Goal: Use online tool/utility: Utilize a website feature to perform a specific function

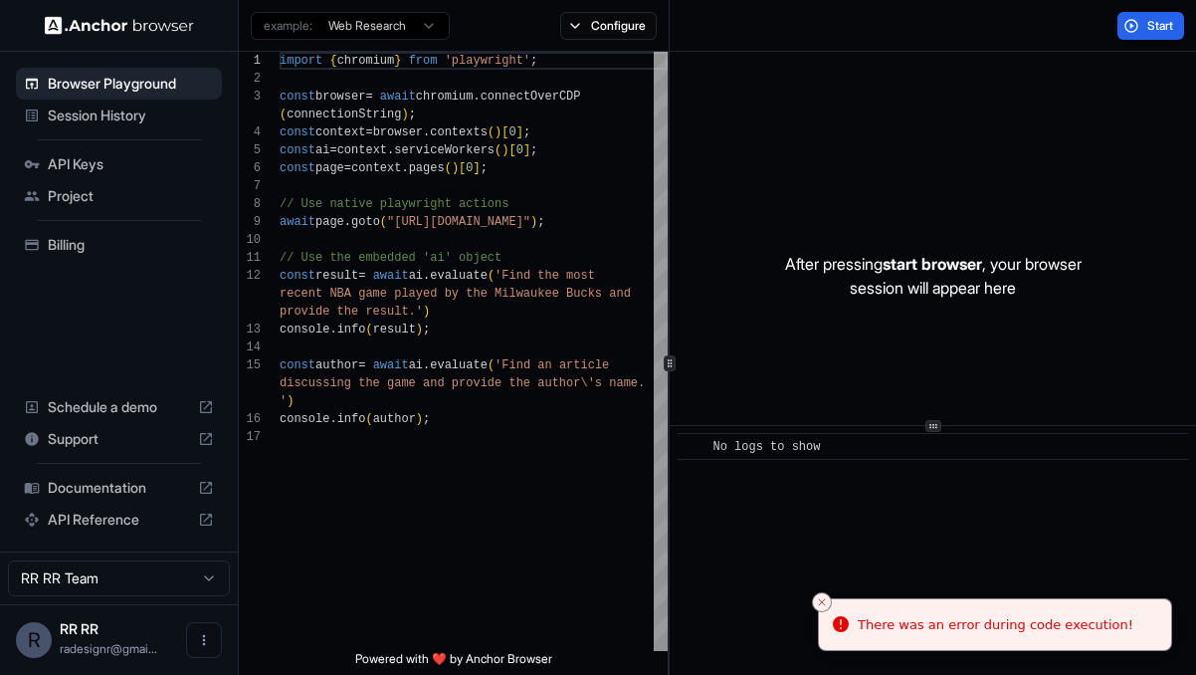
scroll to position [32, 0]
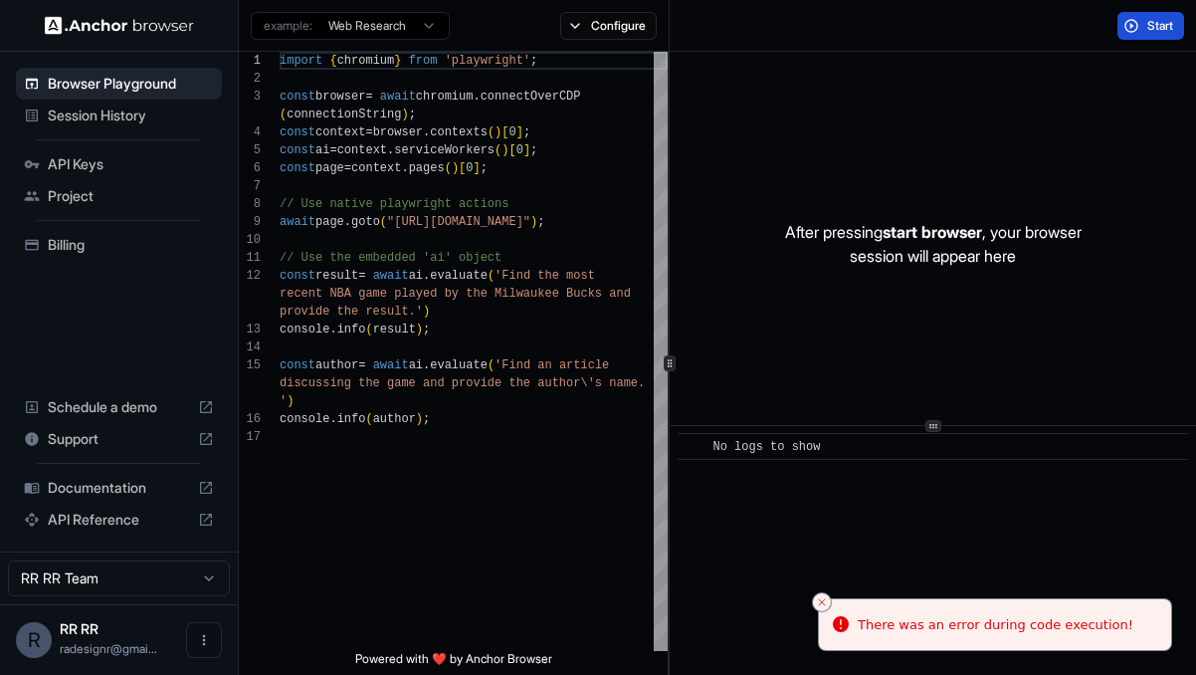
click at [1148, 29] on span "Start" at bounding box center [1161, 26] width 28 height 16
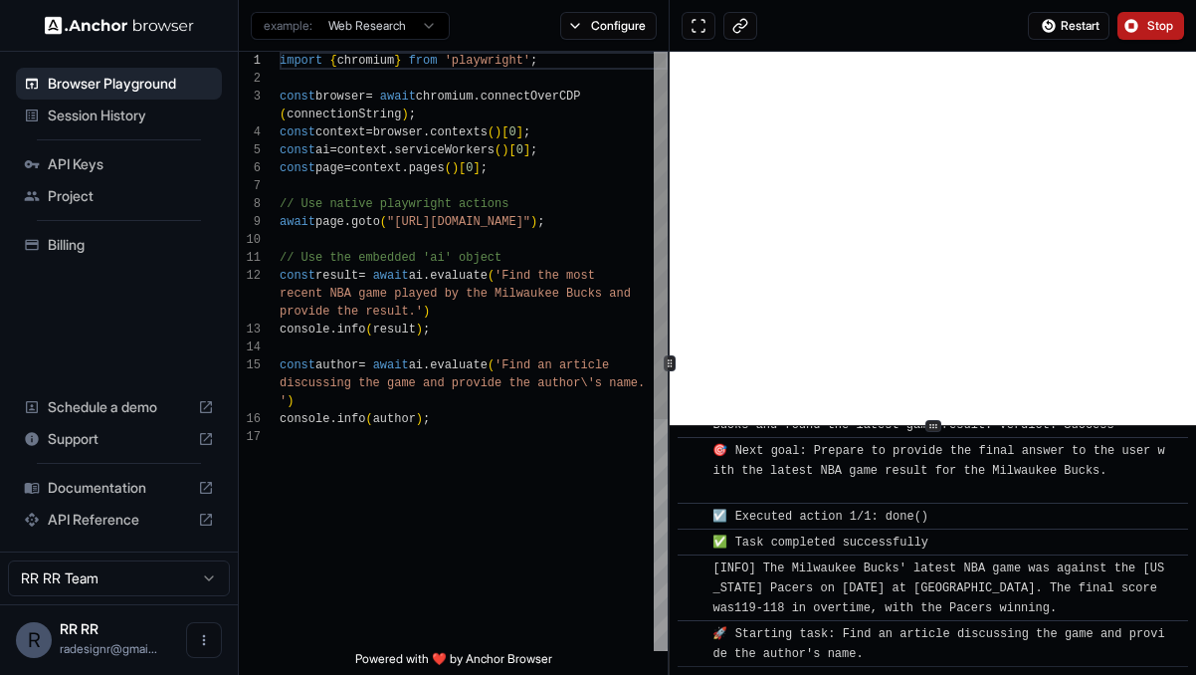
scroll to position [36, 0]
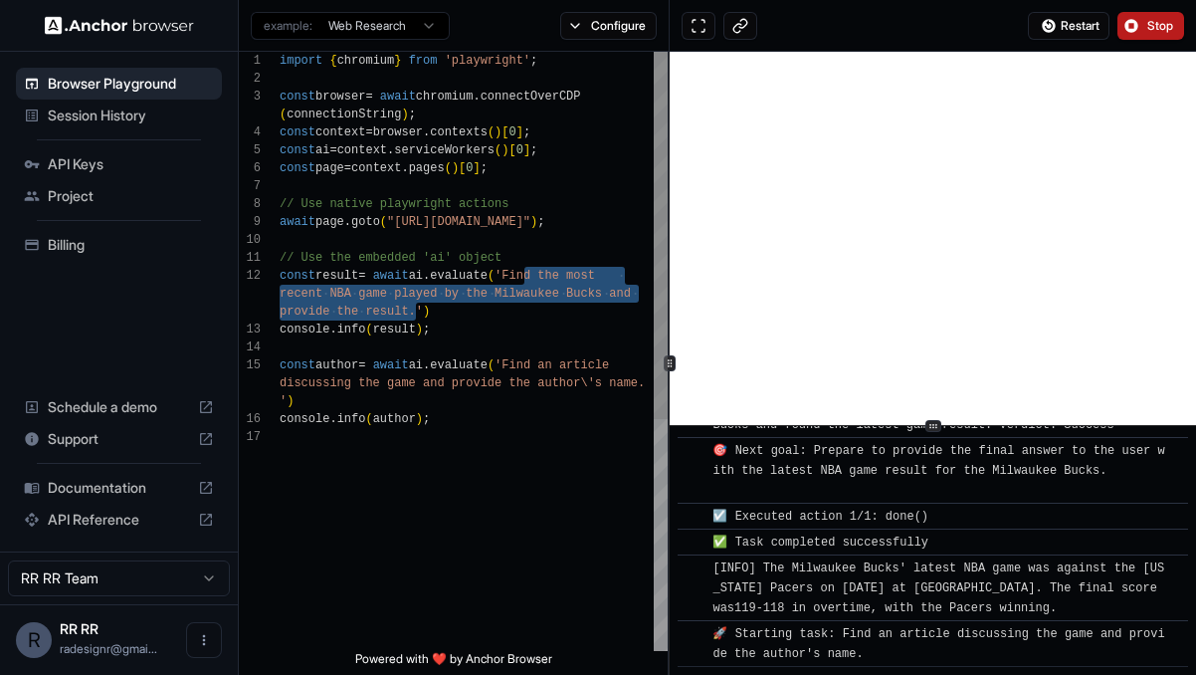
drag, startPoint x: 522, startPoint y: 273, endPoint x: 414, endPoint y: 311, distance: 115.2
click at [414, 311] on div "import { chromium } from 'playwright' ; const browser = await chromium . connec…" at bounding box center [474, 539] width 388 height 975
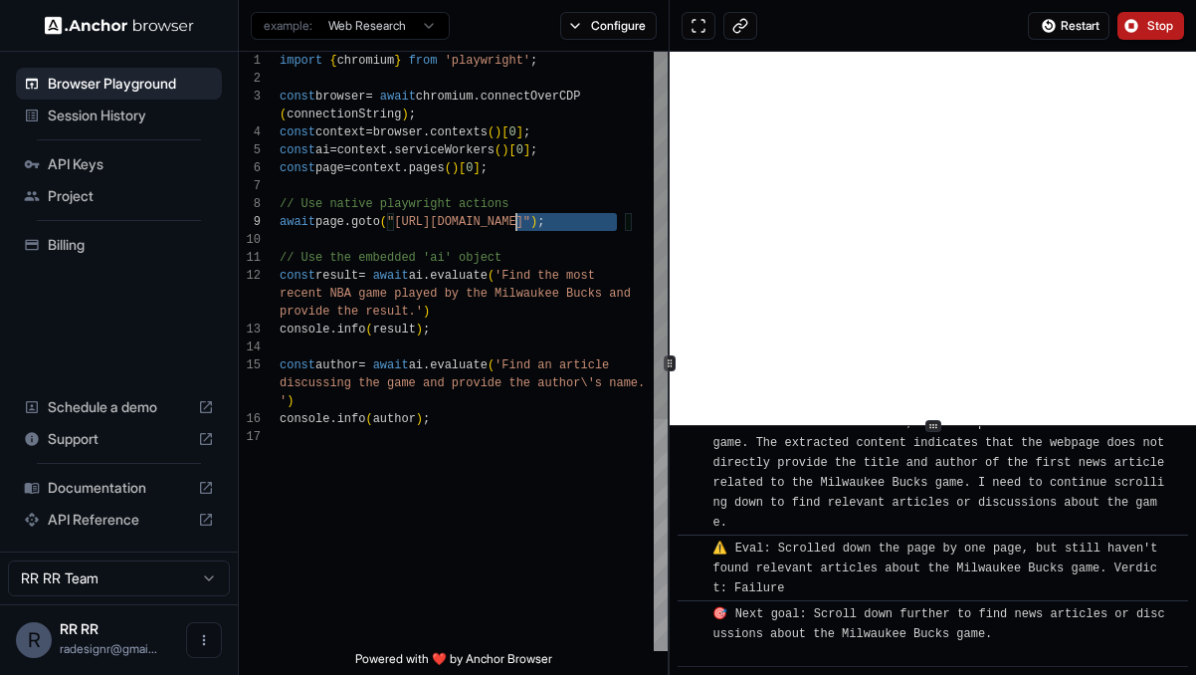
scroll to position [2374, 0]
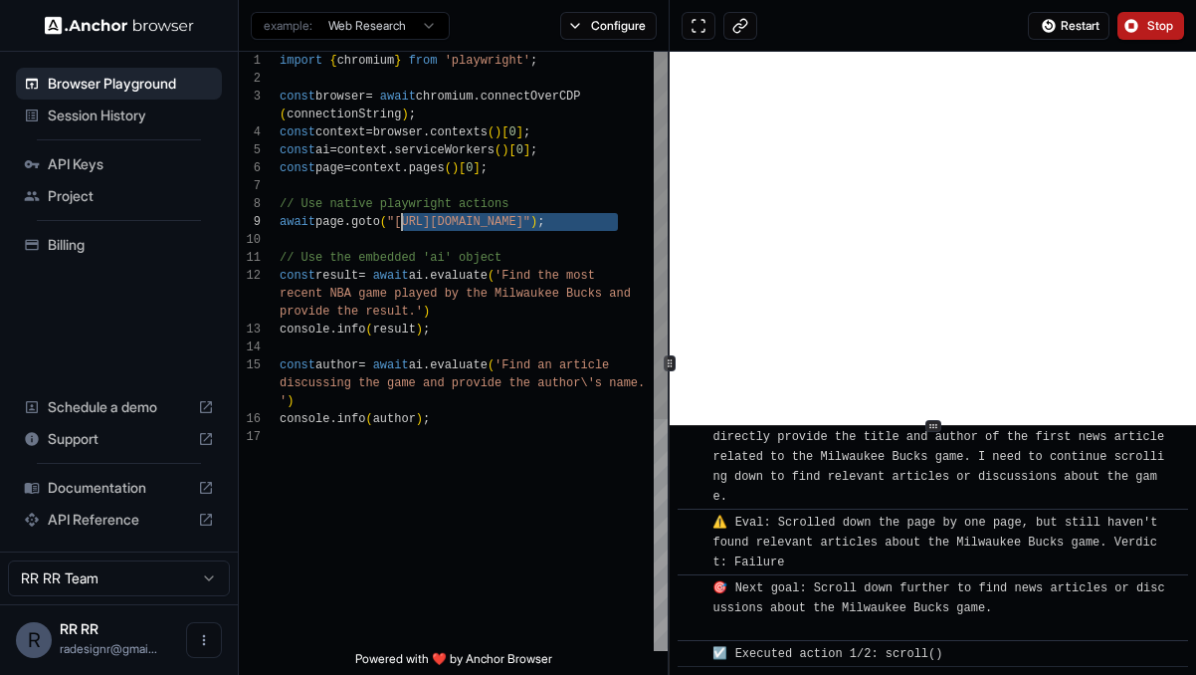
drag, startPoint x: 619, startPoint y: 220, endPoint x: 404, endPoint y: 229, distance: 215.1
click at [404, 229] on div "import { chromium } from 'playwright' ; const browser = await chromium . connec…" at bounding box center [474, 539] width 388 height 975
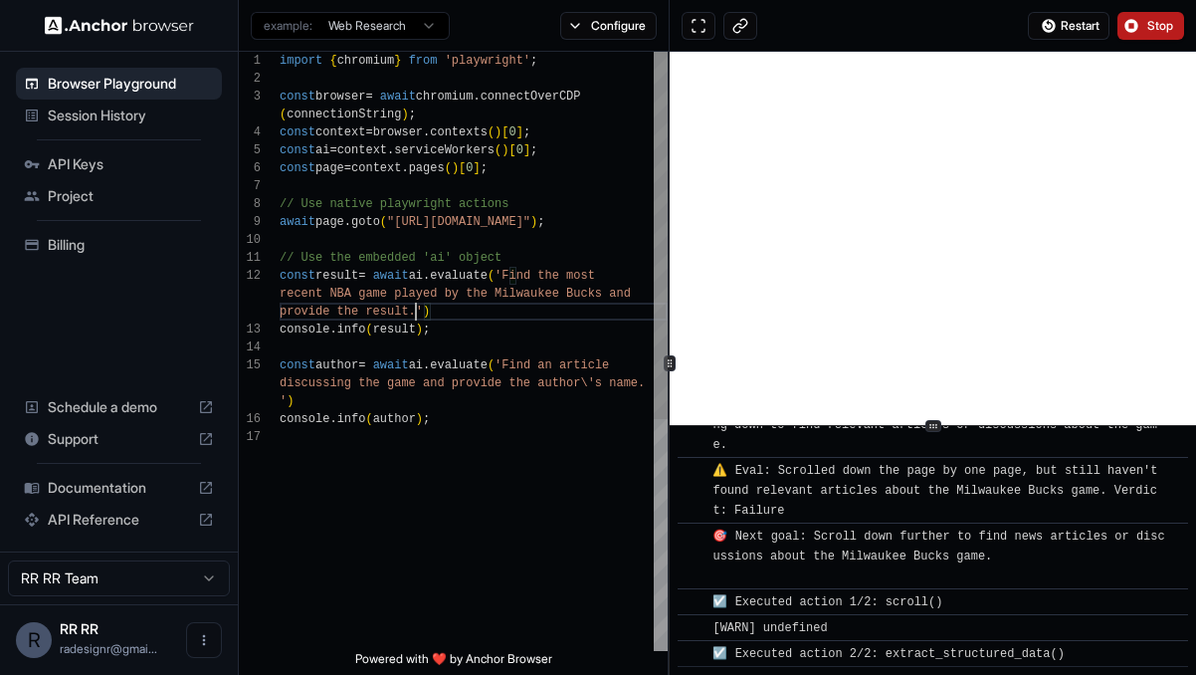
scroll to position [36, 0]
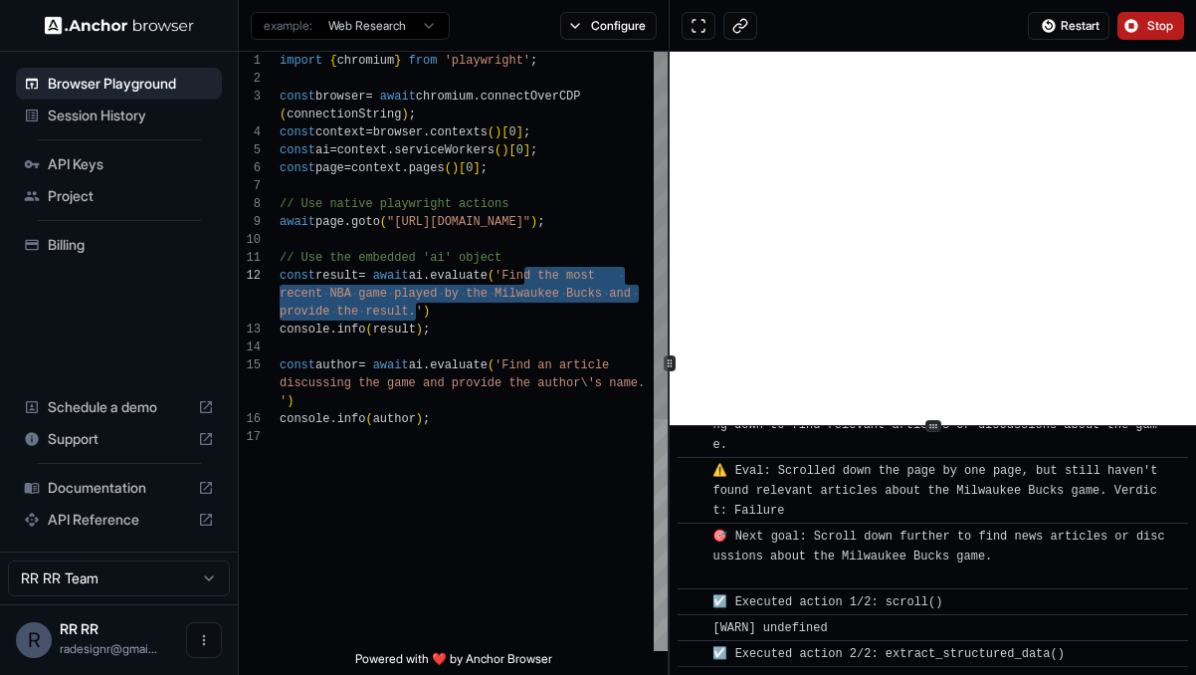
drag, startPoint x: 413, startPoint y: 307, endPoint x: 521, endPoint y: 268, distance: 115.5
click at [522, 269] on div "import { chromium } from 'playwright' ; const browser = await chromium . connec…" at bounding box center [474, 539] width 388 height 975
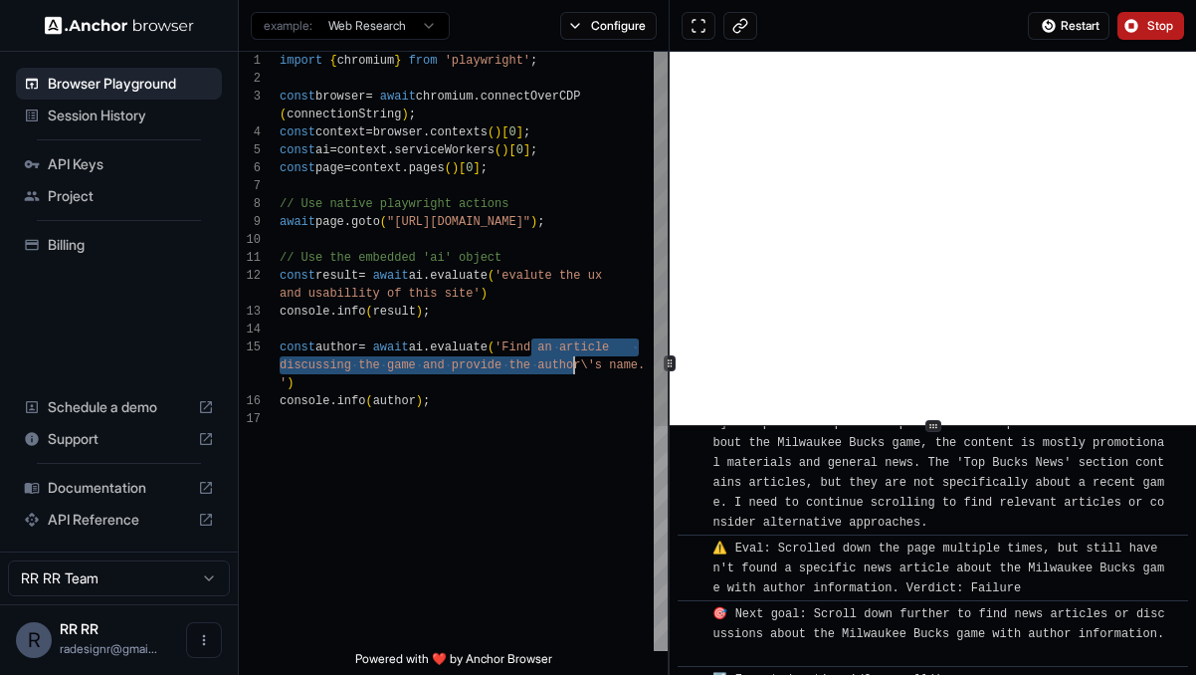
scroll to position [3037, 0]
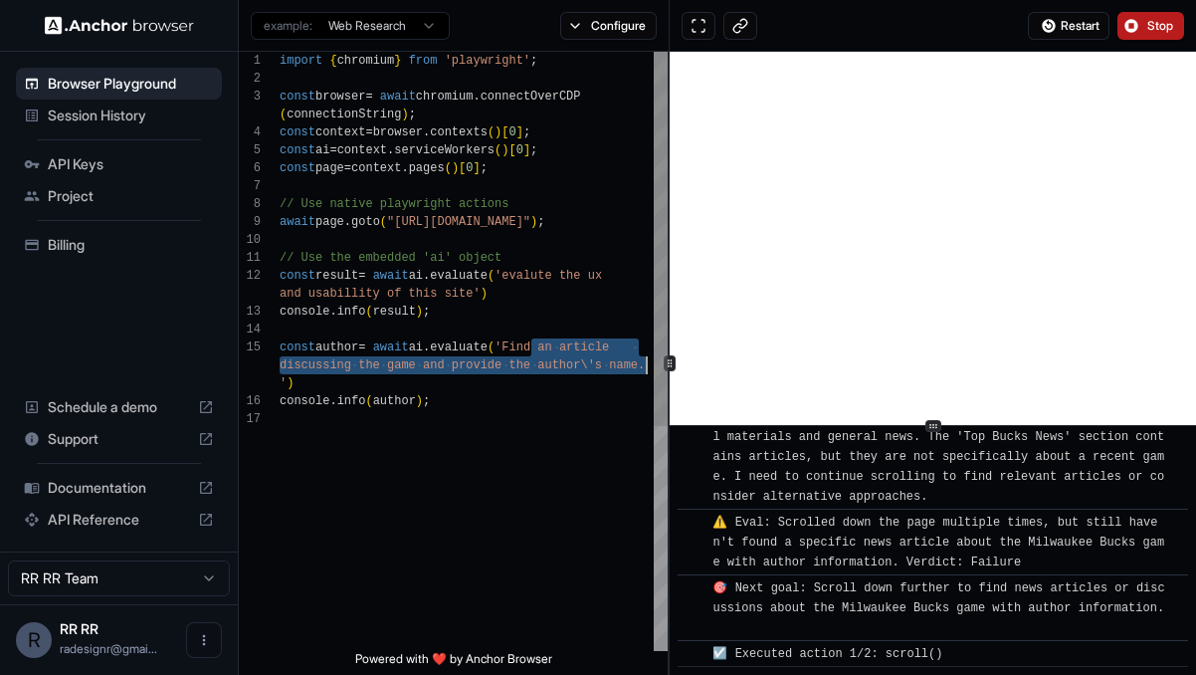
drag, startPoint x: 529, startPoint y: 345, endPoint x: 643, endPoint y: 364, distance: 115.0
click at [643, 364] on div "import { chromium } from 'playwright' ; const browser = await chromium . connec…" at bounding box center [474, 530] width 388 height 957
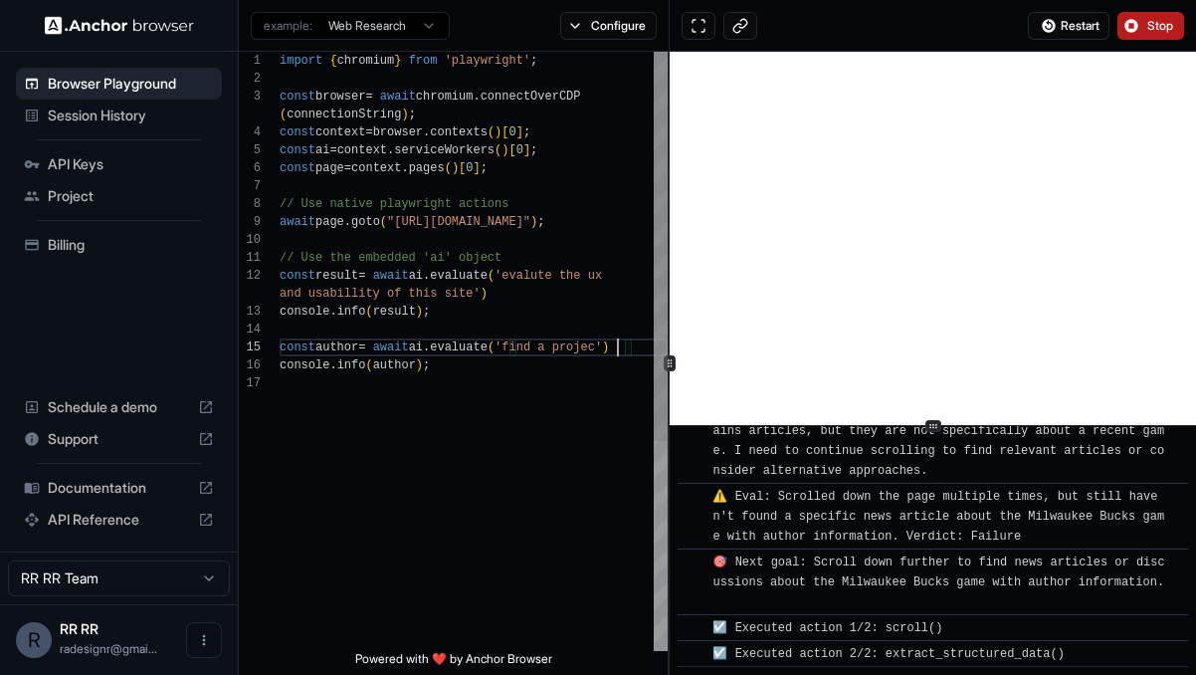
scroll to position [125, 0]
type textarea "**********"
click at [1155, 16] on button "Stop" at bounding box center [1150, 26] width 67 height 28
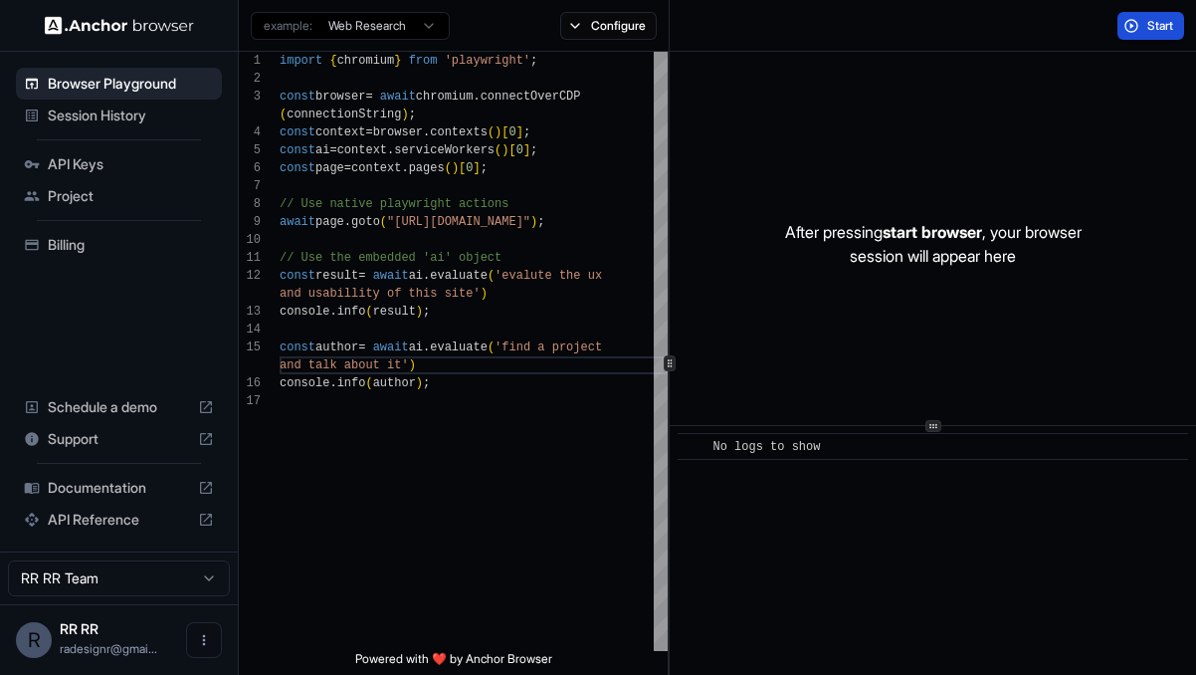
click at [1143, 25] on button "Start" at bounding box center [1150, 26] width 67 height 28
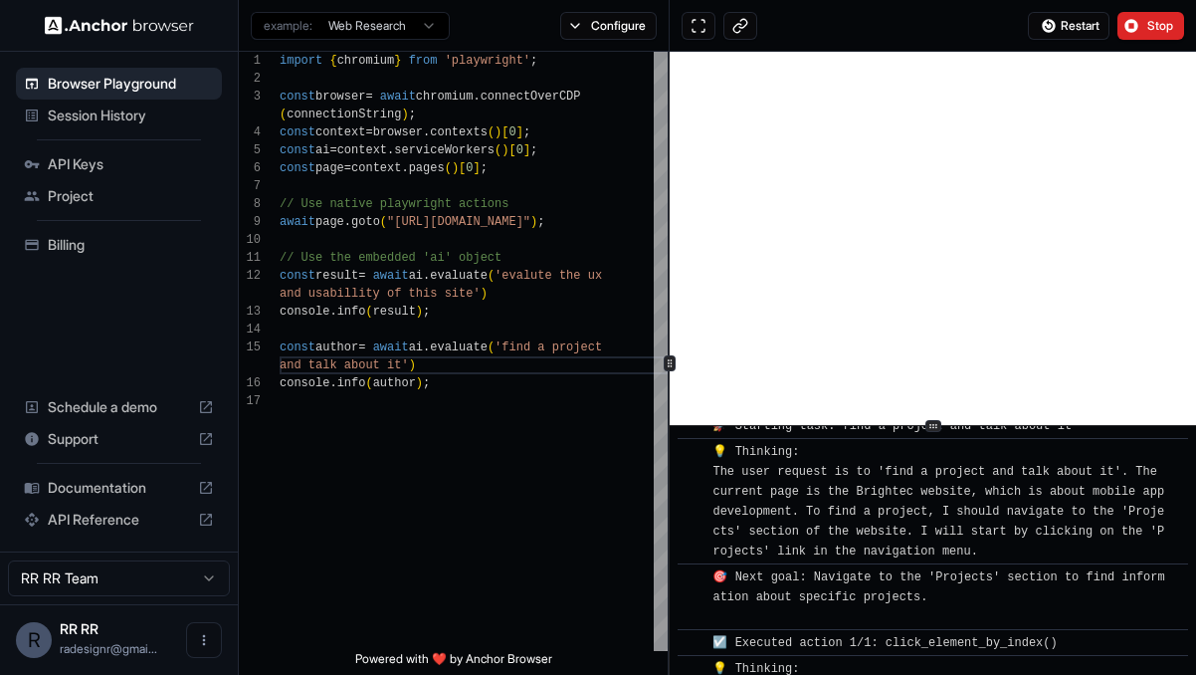
scroll to position [4761, 0]
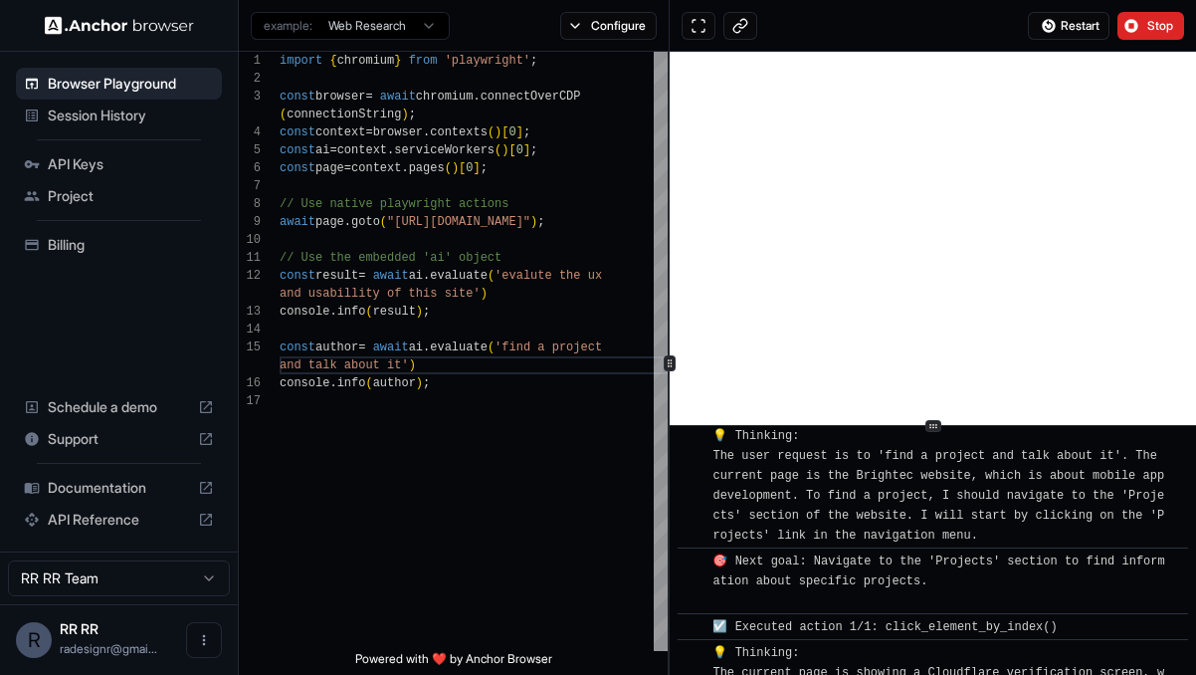
click at [171, 26] on img at bounding box center [119, 25] width 149 height 19
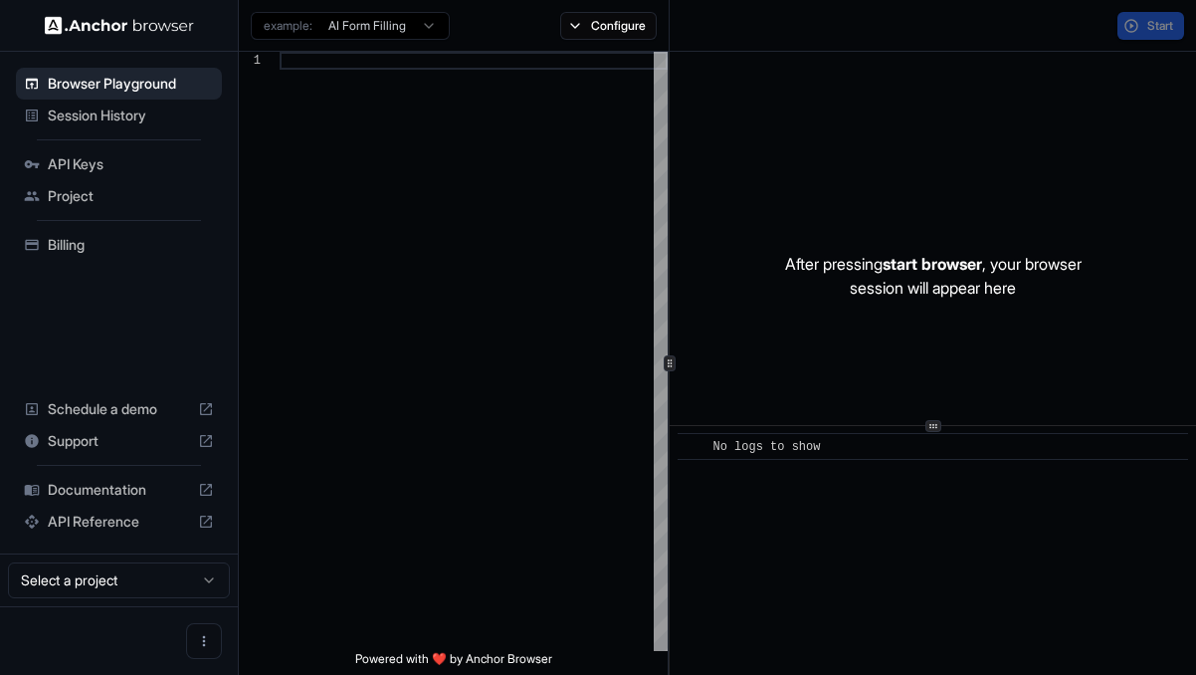
scroll to position [143, 0]
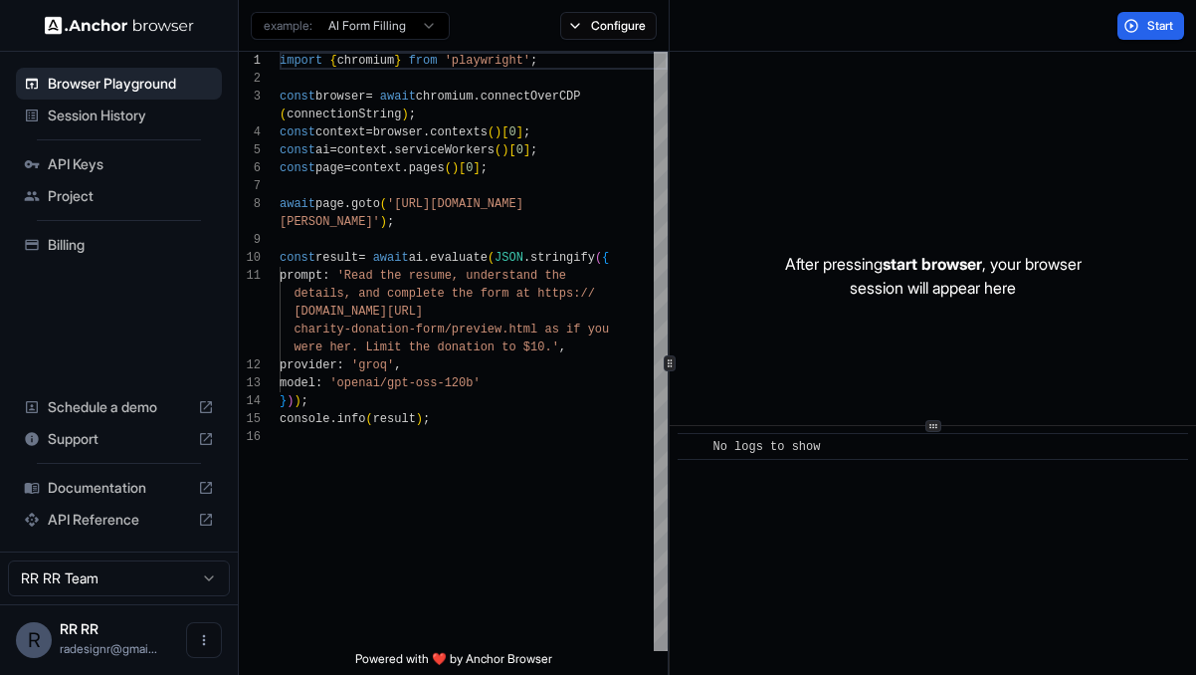
click at [86, 251] on span "Billing" at bounding box center [131, 245] width 166 height 20
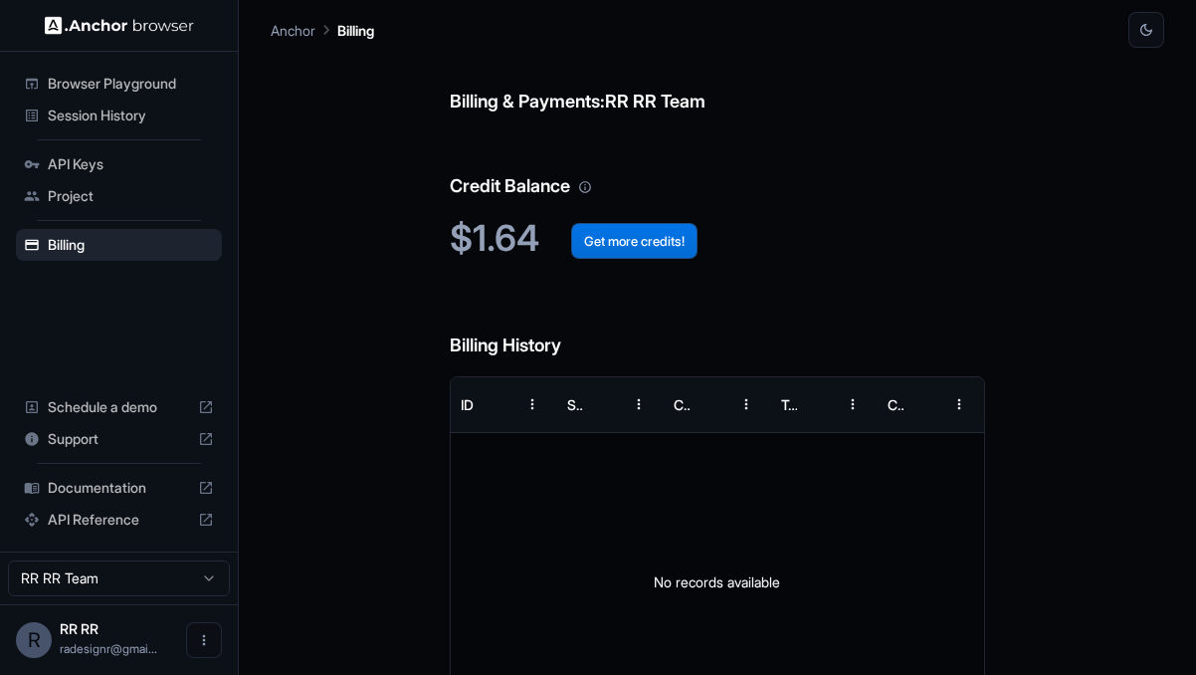
click at [623, 243] on button "Get more credits!" at bounding box center [634, 241] width 126 height 36
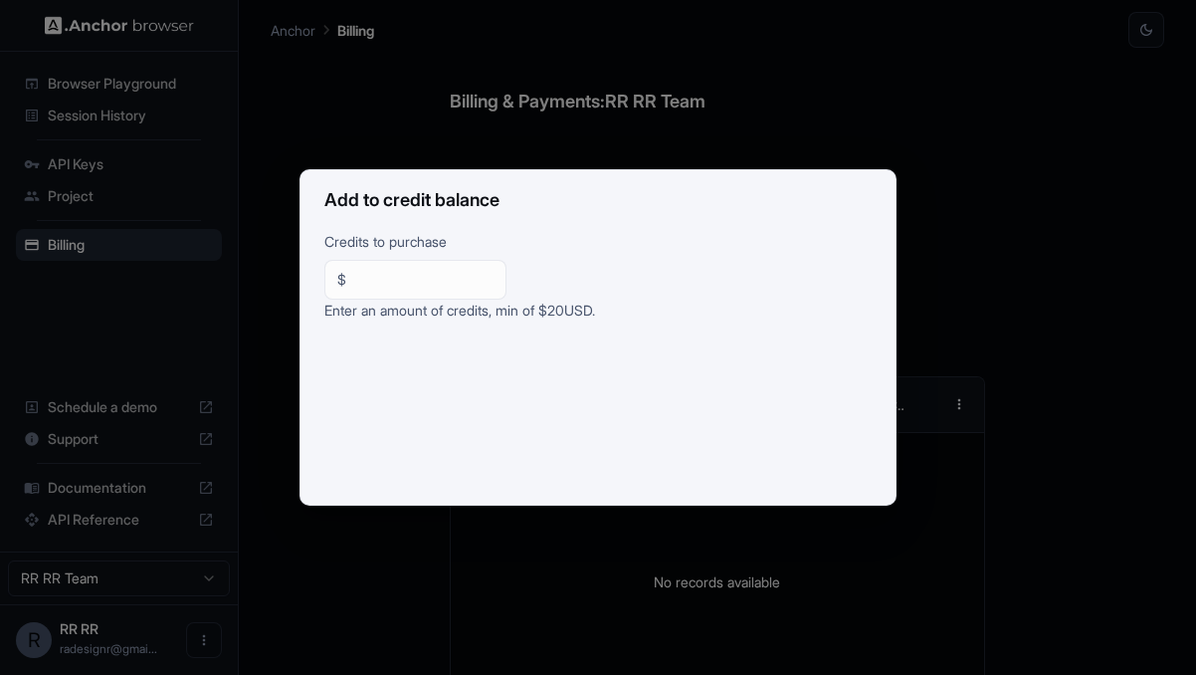
click at [817, 127] on div "Add to credit balance Credits to purchase $ ** ​ Enter an amount of credits, mi…" at bounding box center [598, 337] width 1196 height 675
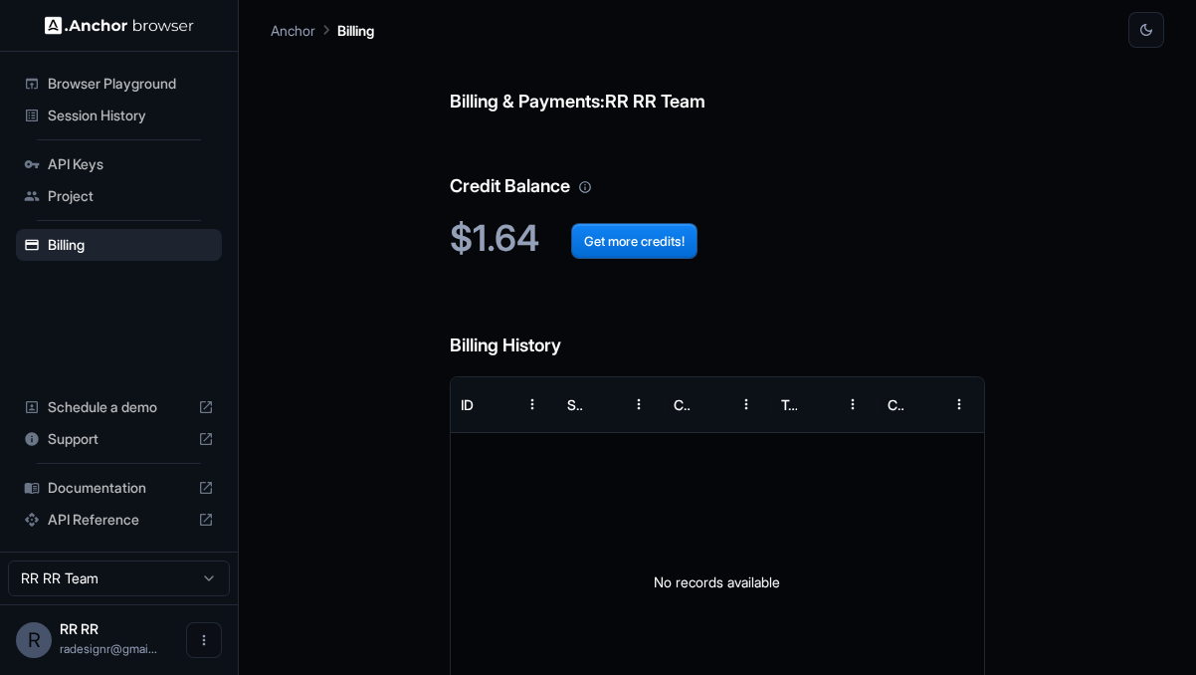
click at [107, 524] on span "API Reference" at bounding box center [119, 519] width 142 height 20
click at [127, 29] on img at bounding box center [119, 25] width 149 height 19
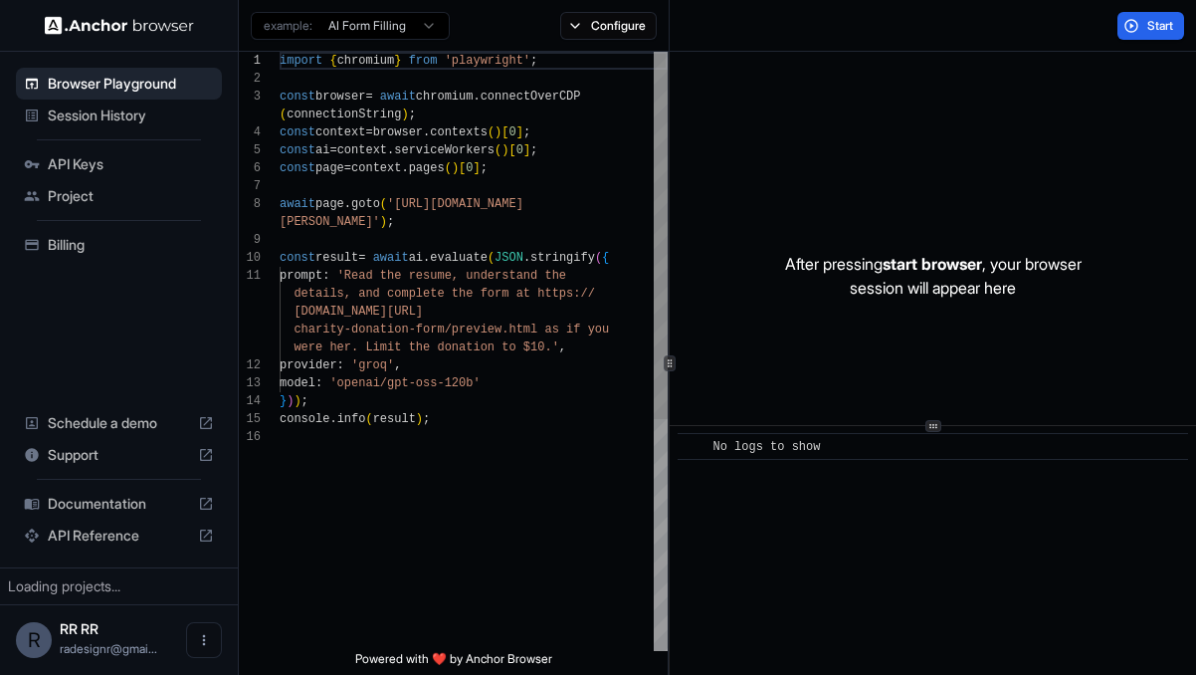
scroll to position [143, 0]
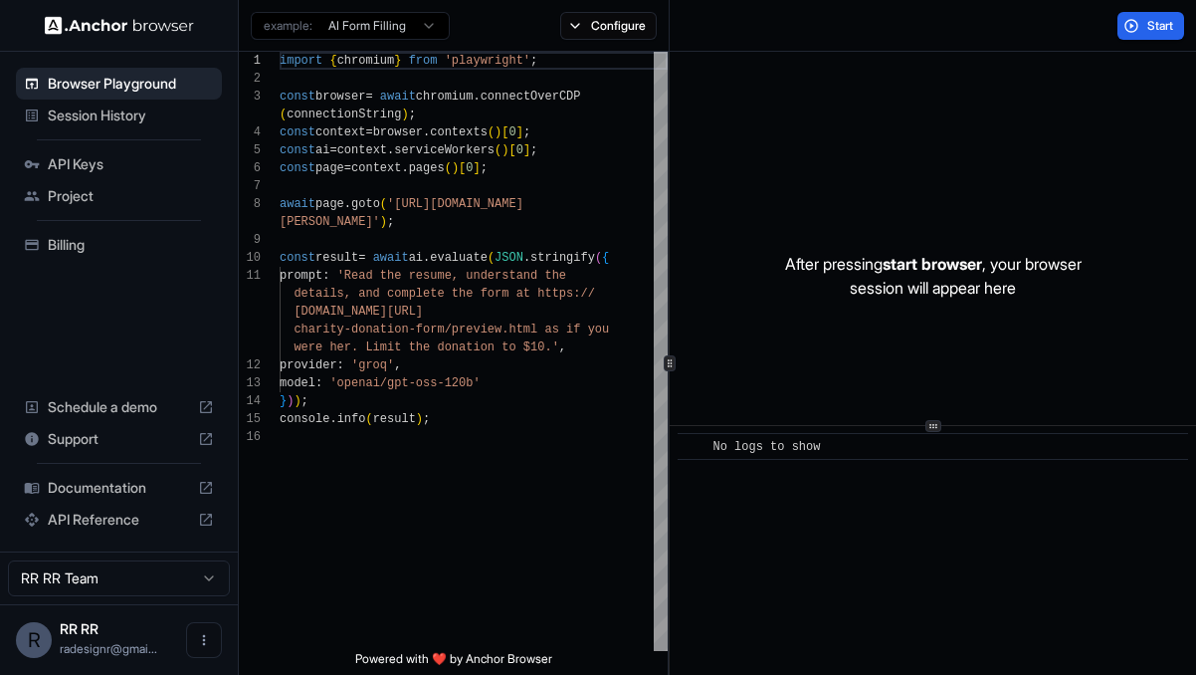
click at [125, 122] on span "Session History" at bounding box center [131, 115] width 166 height 20
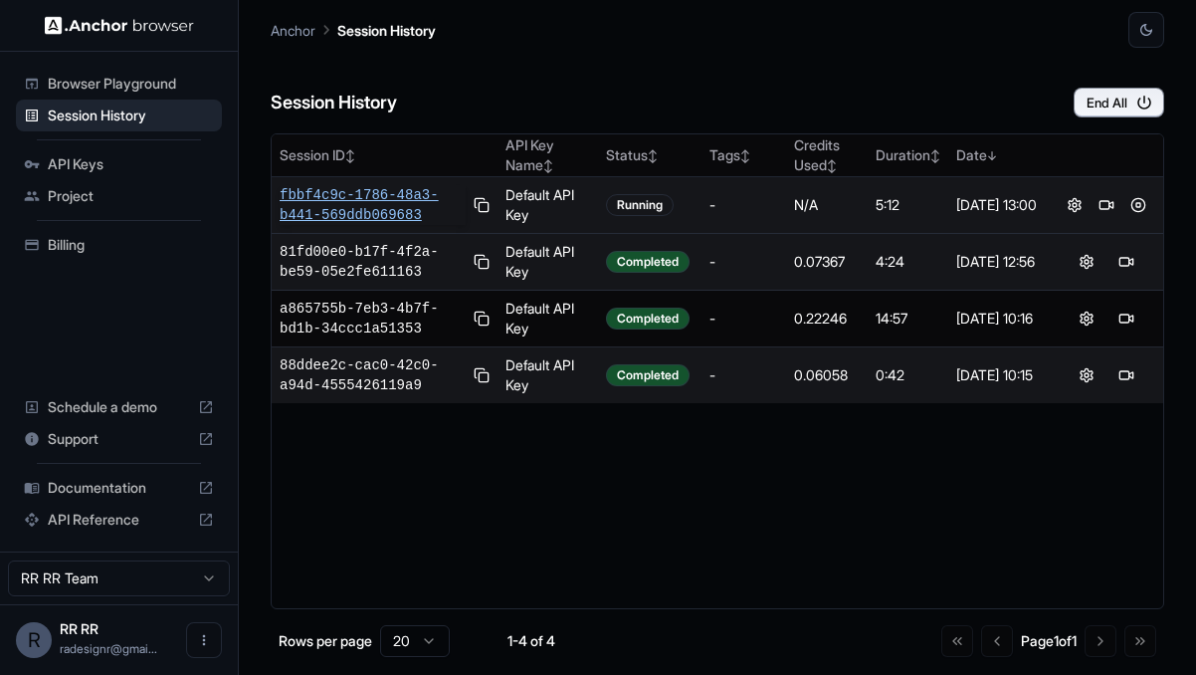
click at [407, 206] on span "fbbf4c9c-1786-48a3-b441-569ddb069683" at bounding box center [373, 205] width 186 height 40
click at [90, 163] on span "API Keys" at bounding box center [131, 164] width 166 height 20
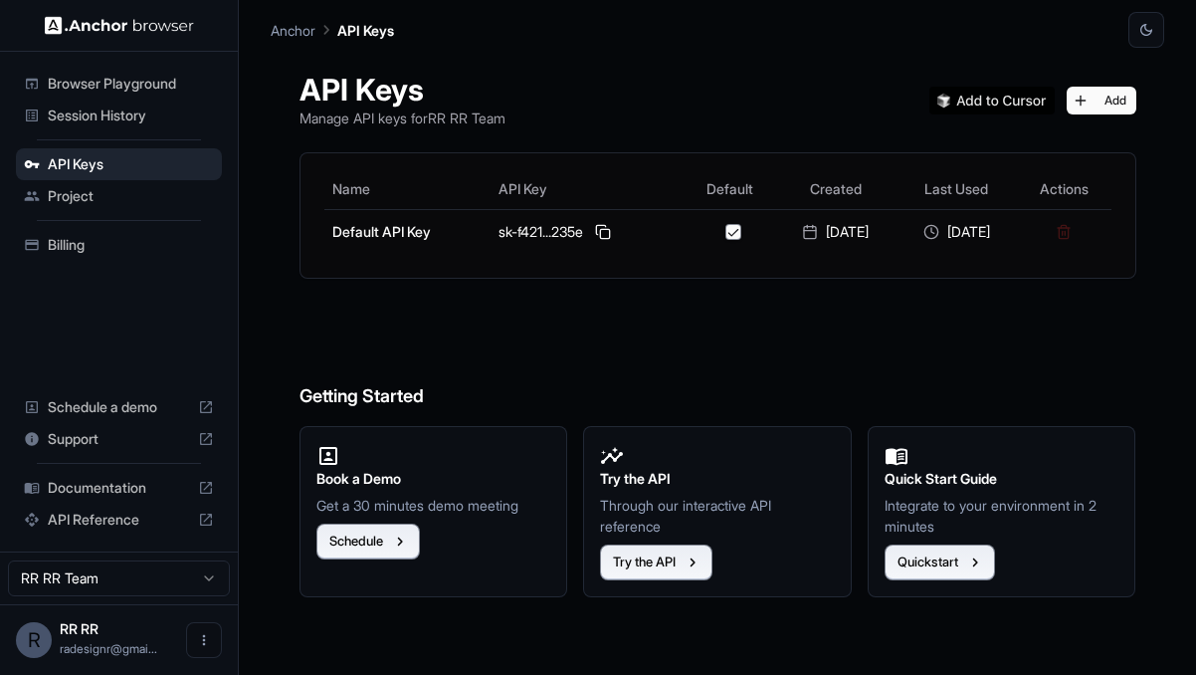
click at [92, 199] on span "Project" at bounding box center [131, 196] width 166 height 20
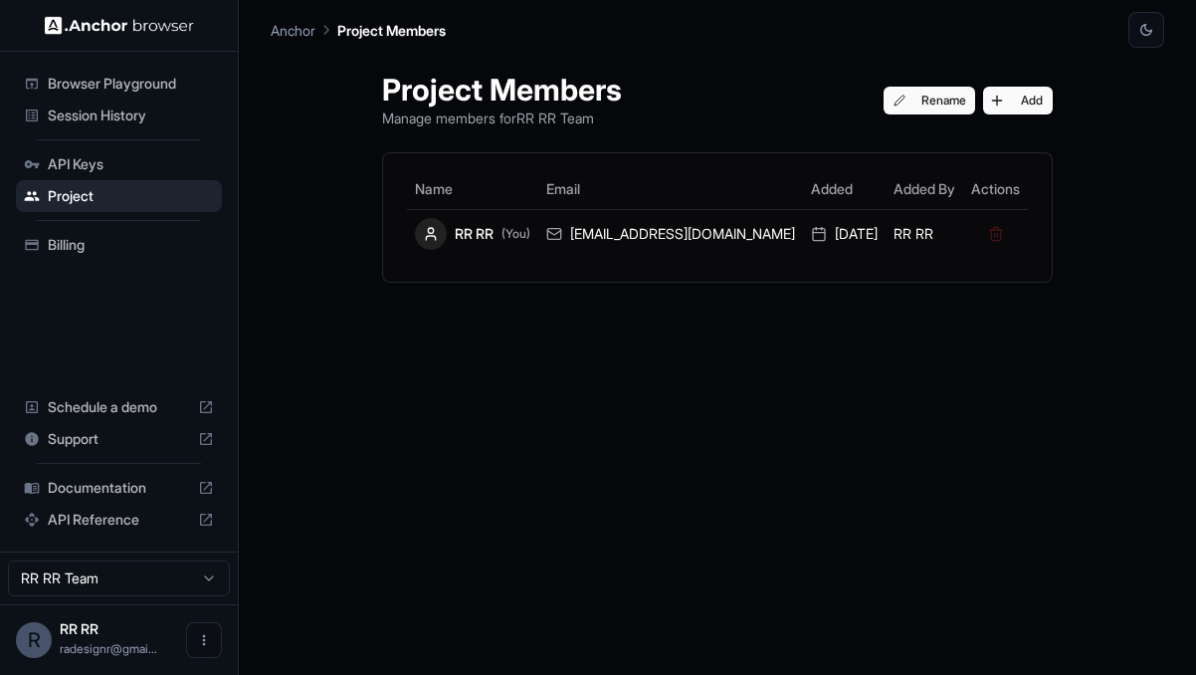
click at [91, 491] on span "Documentation" at bounding box center [119, 488] width 142 height 20
click at [128, 85] on span "Browser Playground" at bounding box center [131, 84] width 166 height 20
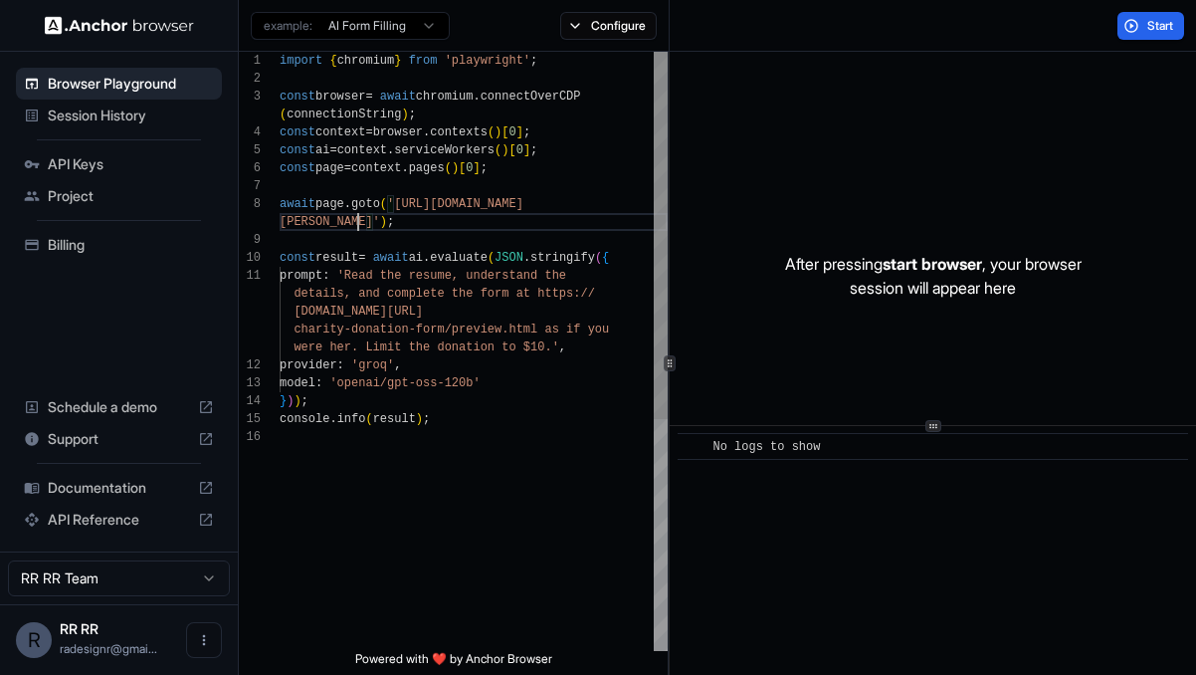
scroll to position [143, 0]
drag, startPoint x: 357, startPoint y: 221, endPoint x: 403, endPoint y: 203, distance: 49.1
click at [403, 203] on div "import { chromium } from 'playwright' ; const browser = await chromium . connec…" at bounding box center [474, 539] width 388 height 975
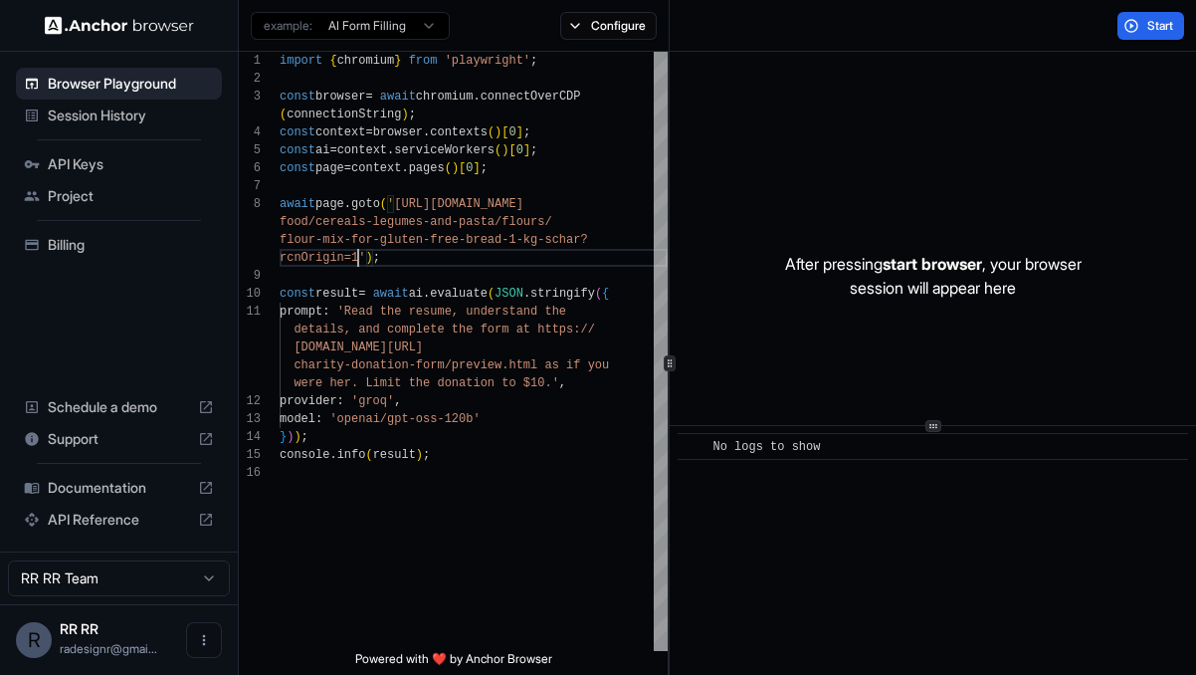
click at [415, 29] on html "Browser Playground Session History API Keys Project Billing Schedule a demo Sup…" at bounding box center [598, 337] width 1196 height 675
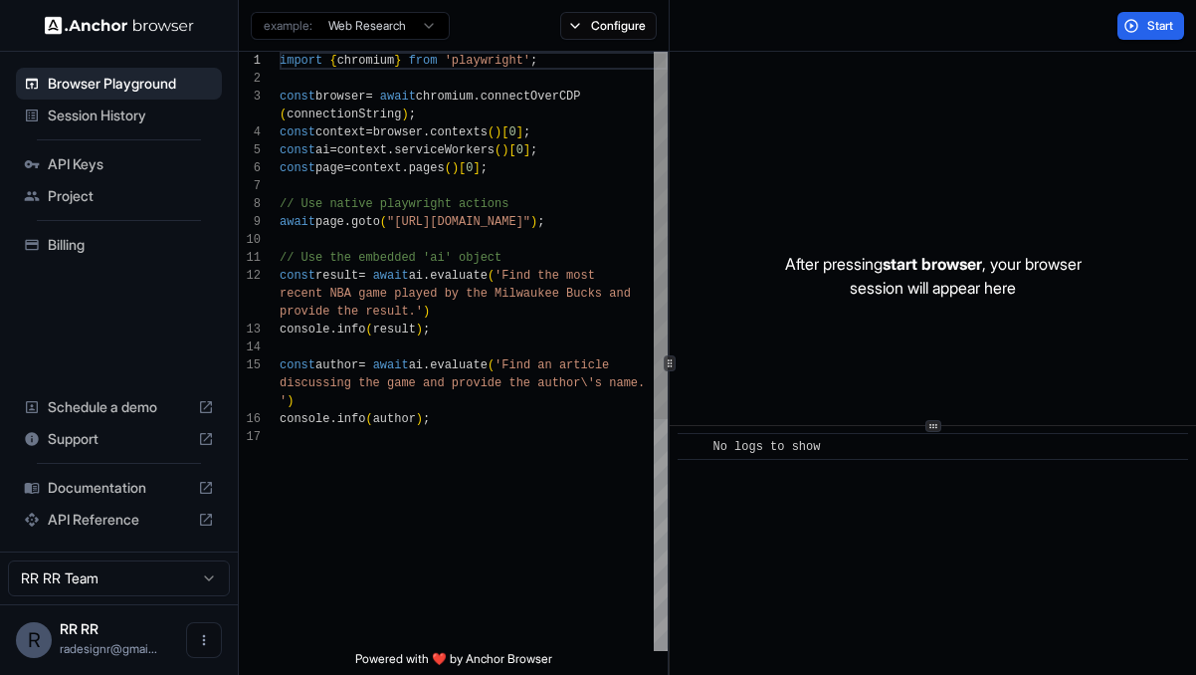
scroll to position [161, 0]
drag, startPoint x: 619, startPoint y: 220, endPoint x: 401, endPoint y: 224, distance: 217.9
click at [401, 224] on div "import { chromium } from 'playwright' ; const browser = await chromium . connec…" at bounding box center [474, 539] width 388 height 975
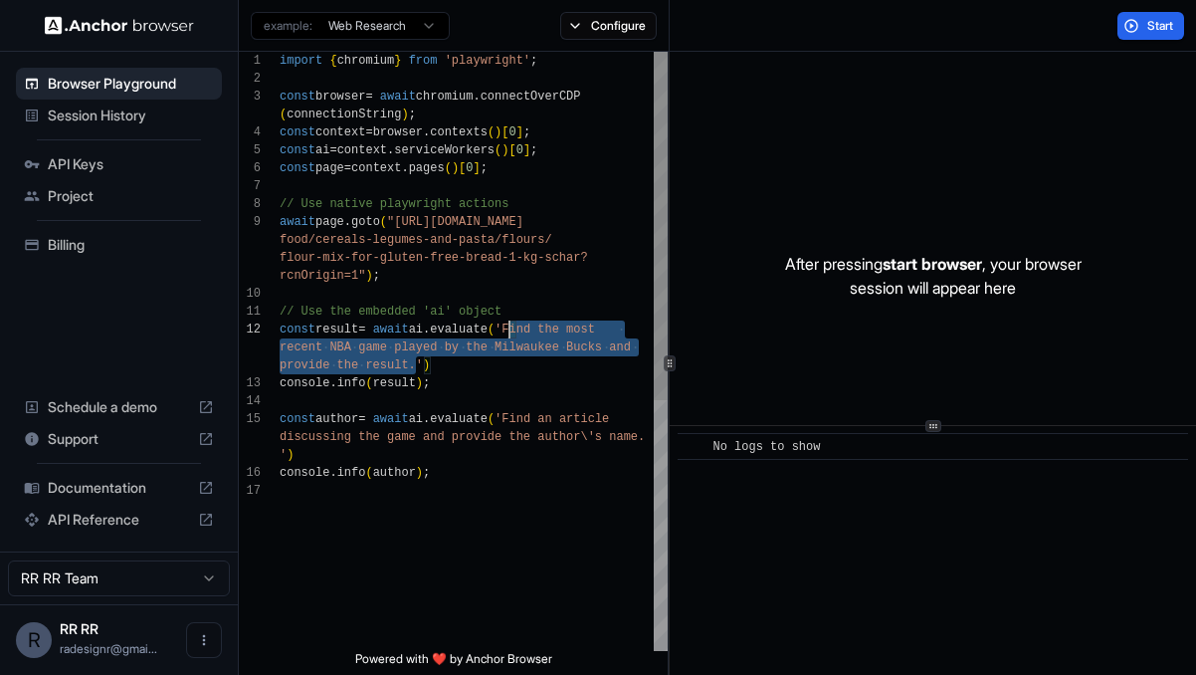
scroll to position [90, 0]
drag, startPoint x: 413, startPoint y: 362, endPoint x: 524, endPoint y: 331, distance: 115.6
click at [524, 331] on div "import { chromium } from 'playwright' ; const browser = await chromium . connec…" at bounding box center [474, 566] width 388 height 1029
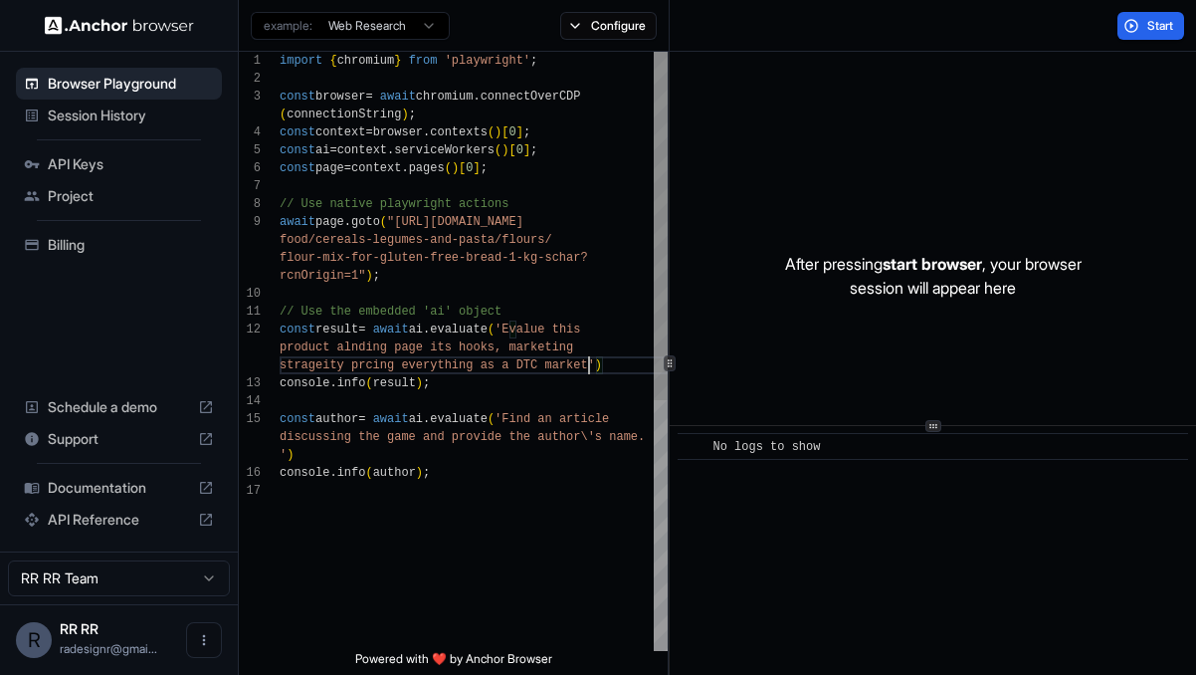
scroll to position [125, 0]
type textarea "**********"
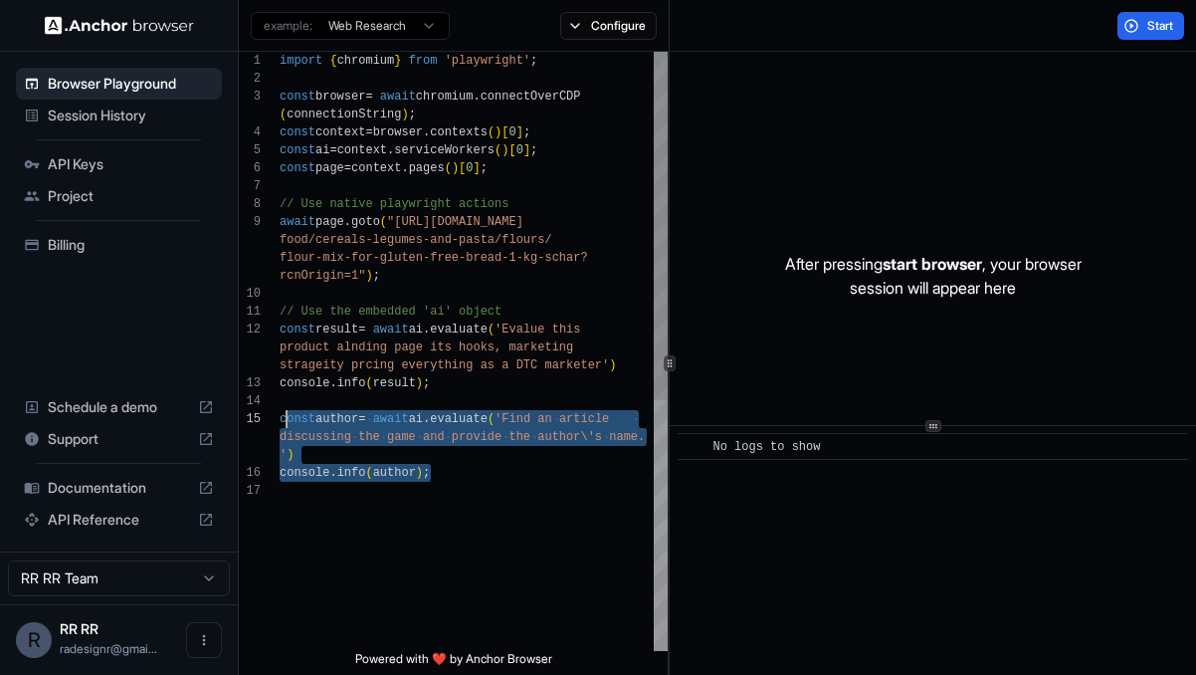
scroll to position [0, 0]
drag, startPoint x: 450, startPoint y: 470, endPoint x: 277, endPoint y: 424, distance: 179.1
click at [280, 424] on div "import { chromium } from 'playwright' ; const browser = await chromium . connec…" at bounding box center [474, 566] width 388 height 1029
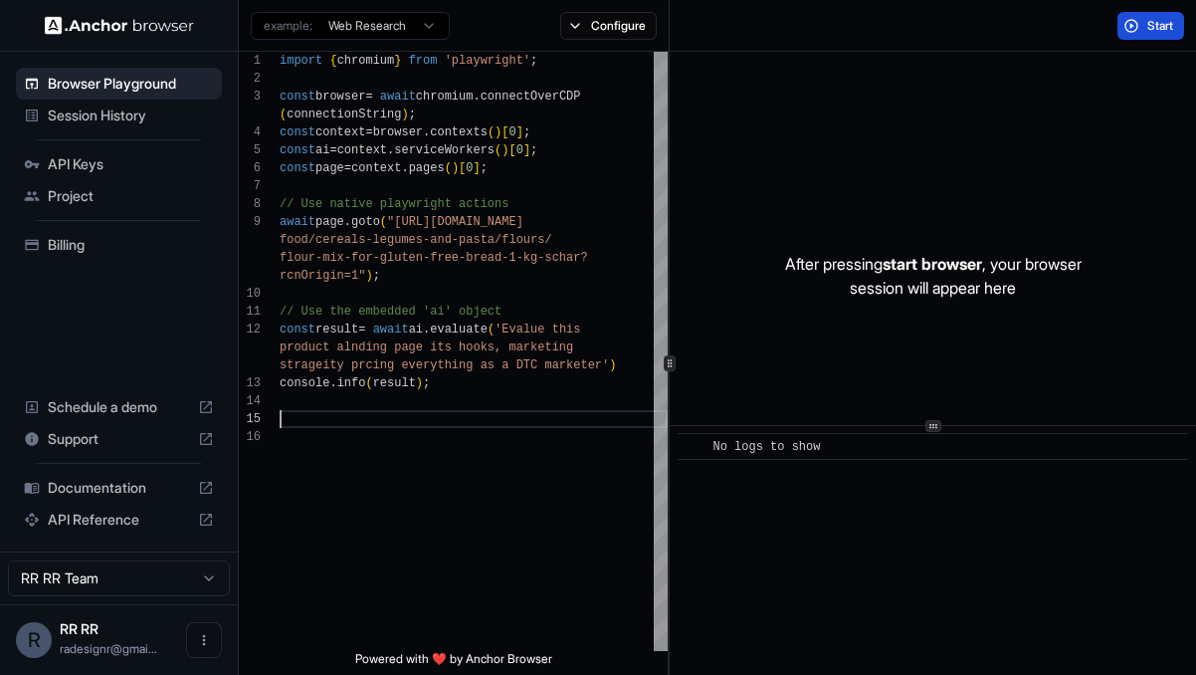
click at [1158, 26] on span "Start" at bounding box center [1161, 26] width 28 height 16
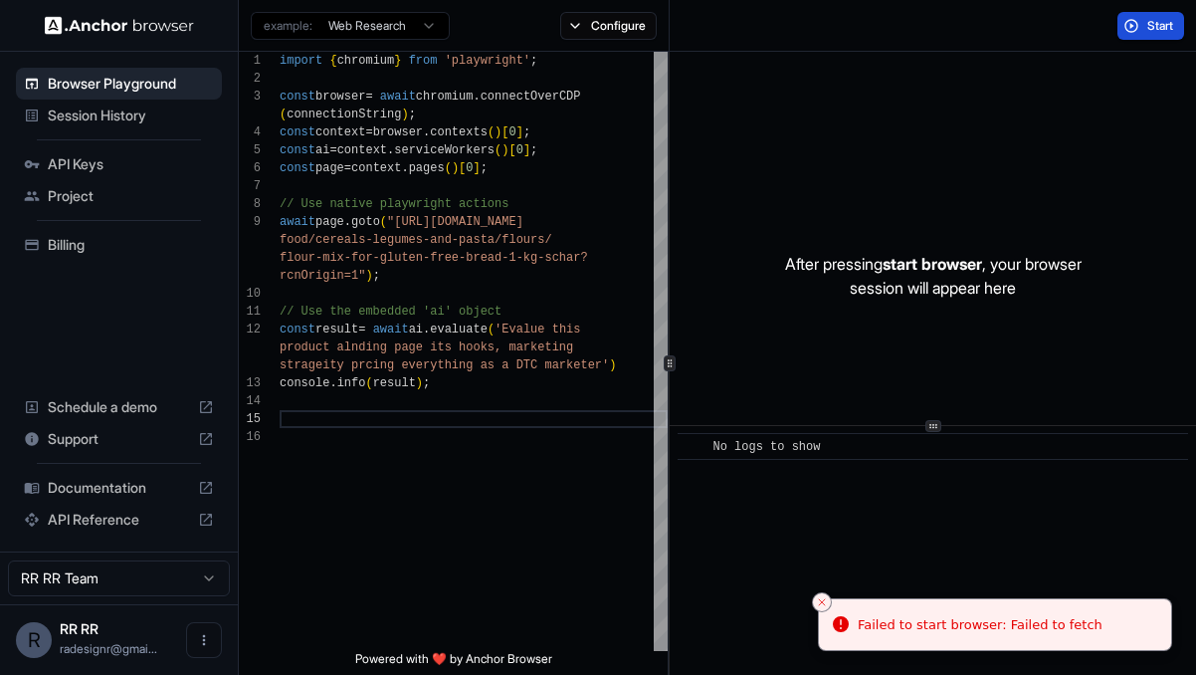
click at [1158, 26] on span "Start" at bounding box center [1161, 26] width 28 height 16
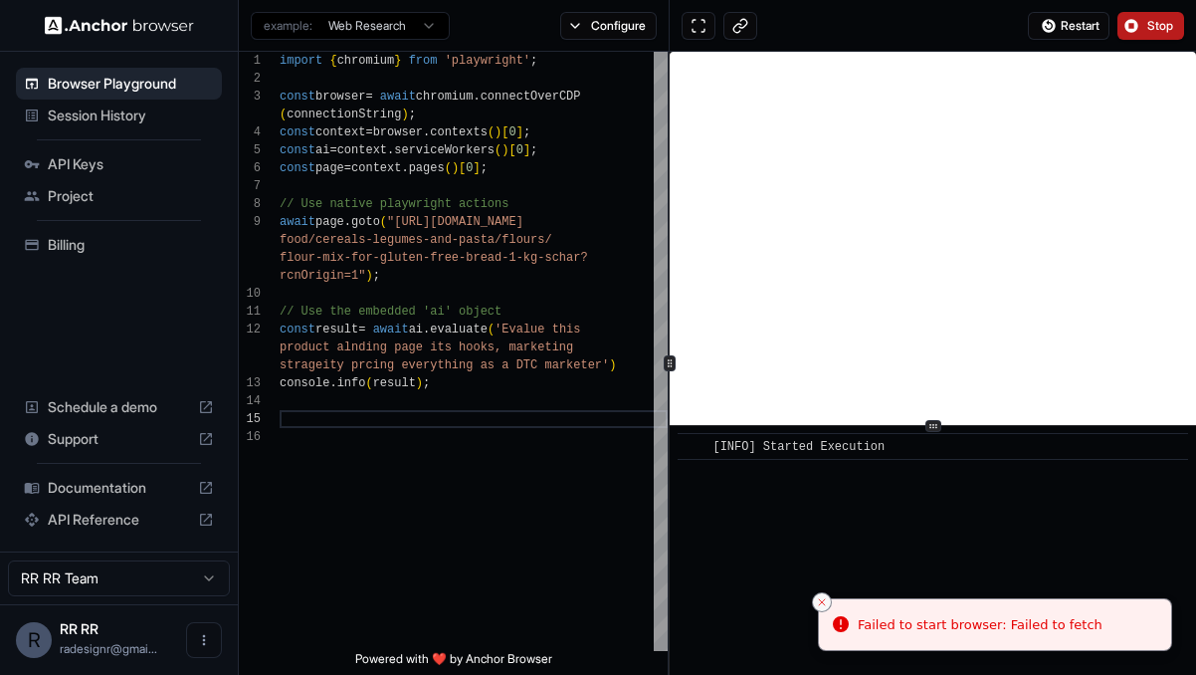
scroll to position [32, 0]
click at [819, 596] on icon "Close toast" at bounding box center [822, 602] width 12 height 12
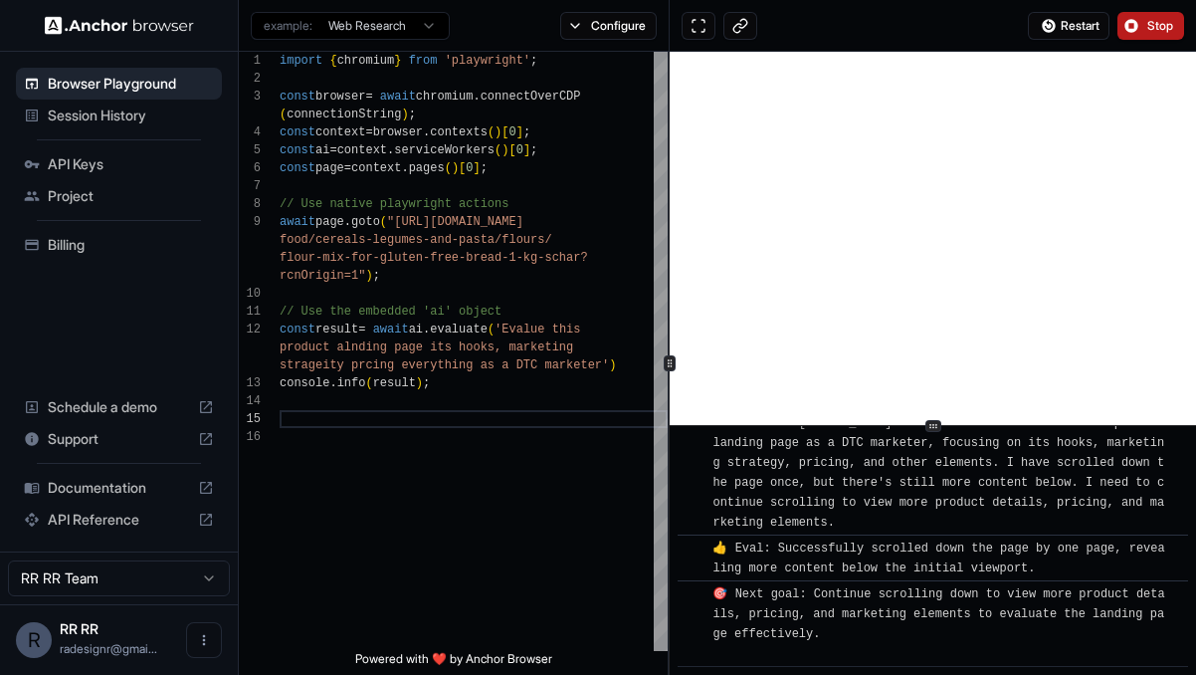
scroll to position [484, 0]
